Goal: Task Accomplishment & Management: Complete application form

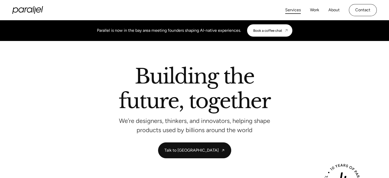
click at [294, 11] on link "Services" at bounding box center [293, 9] width 16 height 7
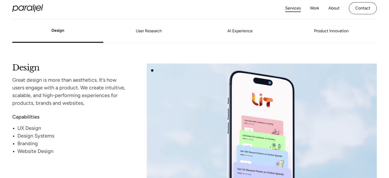
scroll to position [403, 0]
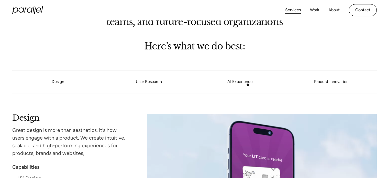
click at [248, 85] on li "AI Experience" at bounding box center [240, 81] width 91 height 19
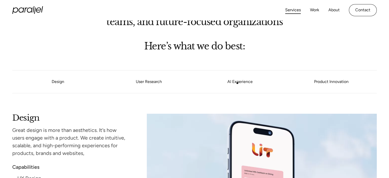
click at [237, 83] on link "AI Experience" at bounding box center [240, 81] width 91 height 3
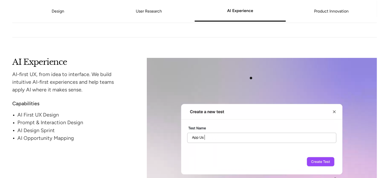
scroll to position [849, 0]
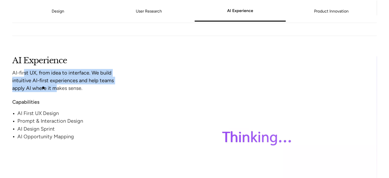
drag, startPoint x: 25, startPoint y: 71, endPoint x: 43, endPoint y: 88, distance: 25.2
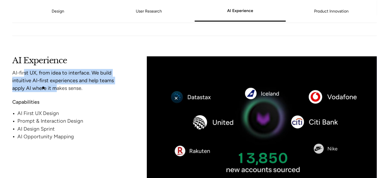
click at [43, 88] on div "AI-first UX, from idea to interface. We build intuitive AI-first experiences an…" at bounding box center [69, 80] width 115 height 23
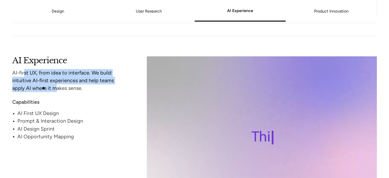
click at [43, 88] on div "AI-first UX, from idea to interface. We build intuitive AI-first experiences an…" at bounding box center [69, 80] width 115 height 23
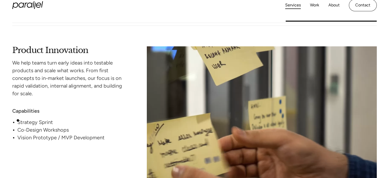
scroll to position [1209, 0]
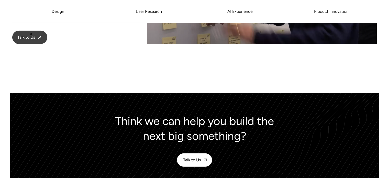
click at [31, 35] on span "Talk to Us" at bounding box center [26, 37] width 18 height 5
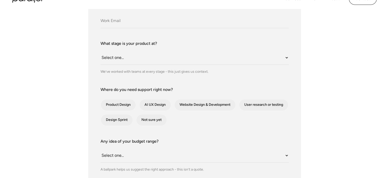
scroll to position [155, 0]
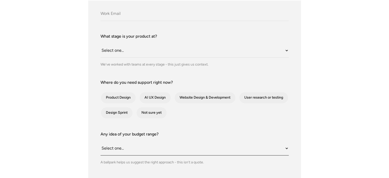
click at [140, 143] on select "Select one... Under $10K $10K–$25K $25K–$50K $50K+" at bounding box center [194, 148] width 188 height 14
select select "Under $10K"
click at [100, 141] on select "Select one... Under $10K $10K–$25K $25K–$50K $50K+" at bounding box center [194, 148] width 188 height 14
click at [78, 135] on div "What do we call you? What do we call you? Company Email What stage is your prod…" at bounding box center [194, 117] width 364 height 302
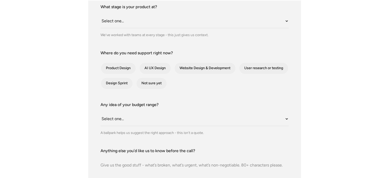
scroll to position [227, 0]
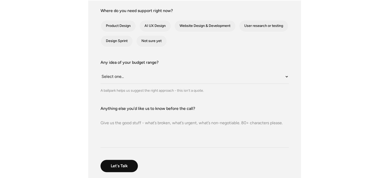
click at [144, 127] on textarea "Anything else you’d like us to know before the call?" at bounding box center [194, 129] width 188 height 36
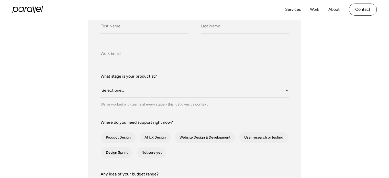
scroll to position [98, 0]
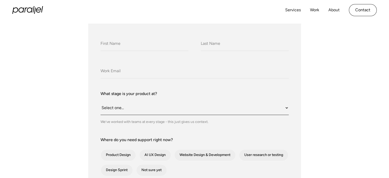
click at [143, 108] on select "Select one... Still an idea Building MVP Live with early users Scaling fast Som…" at bounding box center [194, 108] width 188 height 14
select select "Building MVP"
click at [100, 101] on select "Select one... Still an idea Building MVP Live with early users Scaling fast Som…" at bounding box center [194, 108] width 188 height 14
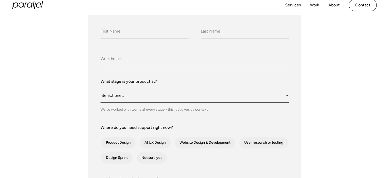
scroll to position [108, 0]
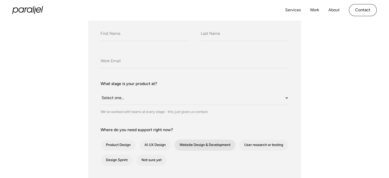
click at [207, 145] on div "contact-form" at bounding box center [204, 145] width 61 height 12
click at [183, 145] on input "Website Design & Development" at bounding box center [180, 144] width 3 height 3
checkbox input "true"
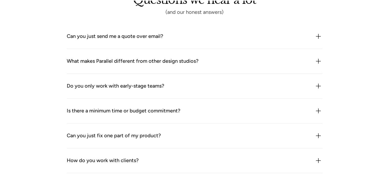
scroll to position [467, 0]
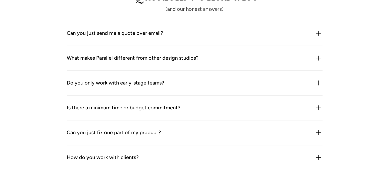
click at [247, 36] on div "Can you just send me a quote over email?" at bounding box center [195, 33] width 256 height 8
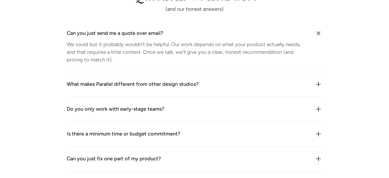
click at [247, 36] on div "Can you just send me a quote over email?" at bounding box center [195, 33] width 256 height 8
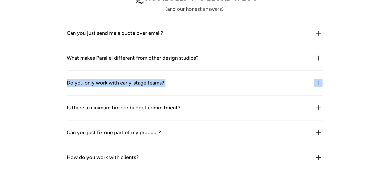
drag, startPoint x: 276, startPoint y: 95, endPoint x: 267, endPoint y: 89, distance: 10.6
click at [267, 89] on div "Can you just send me a quote over email? We could but it probably wouldn’t be h…" at bounding box center [195, 132] width 256 height 223
click at [272, 84] on div "Do you only work with early-stage teams?" at bounding box center [195, 83] width 256 height 8
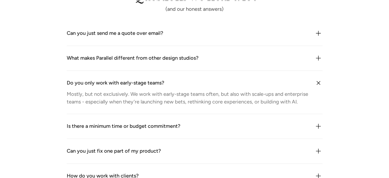
click at [272, 84] on div "Do you only work with early-stage teams?" at bounding box center [195, 83] width 256 height 8
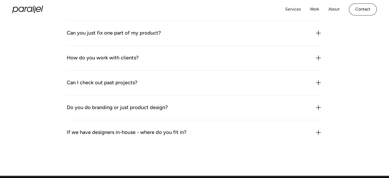
scroll to position [573, 0]
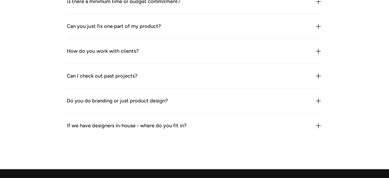
click at [172, 25] on div "Can you just fix one part of my product?" at bounding box center [195, 26] width 256 height 8
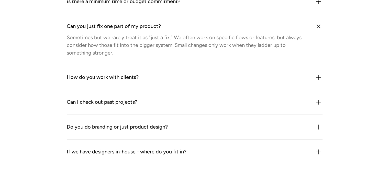
click at [169, 26] on div "Can you just fix one part of my product?" at bounding box center [195, 26] width 256 height 8
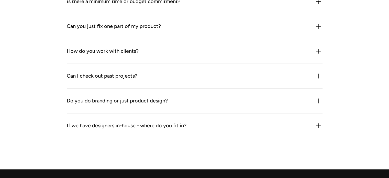
click at [119, 50] on div "How do you work with clients?" at bounding box center [103, 51] width 72 height 8
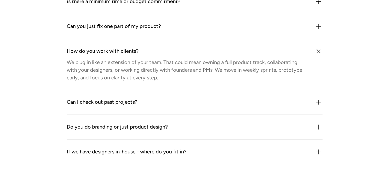
drag, startPoint x: 112, startPoint y: 61, endPoint x: 150, endPoint y: 74, distance: 39.8
drag, startPoint x: 150, startPoint y: 74, endPoint x: 116, endPoint y: 72, distance: 34.1
click at [116, 72] on div "We plug in like an extension of your team. That could mean owning a full produc…" at bounding box center [188, 69] width 242 height 23
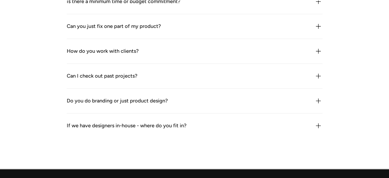
click at [109, 52] on div "How do you work with clients?" at bounding box center [103, 51] width 72 height 8
